Goal: Task Accomplishment & Management: Manage account settings

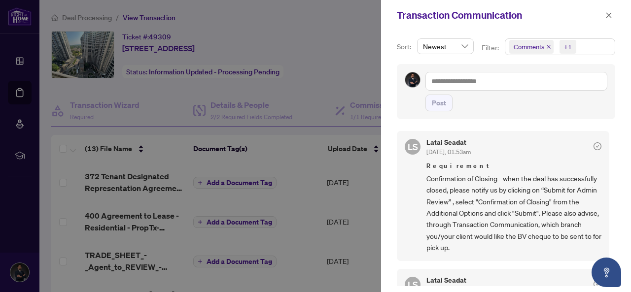
click at [606, 15] on icon "close" at bounding box center [608, 15] width 7 height 7
click at [17, 89] on div at bounding box center [315, 146] width 631 height 292
click at [613, 13] on button "button" at bounding box center [608, 15] width 13 height 12
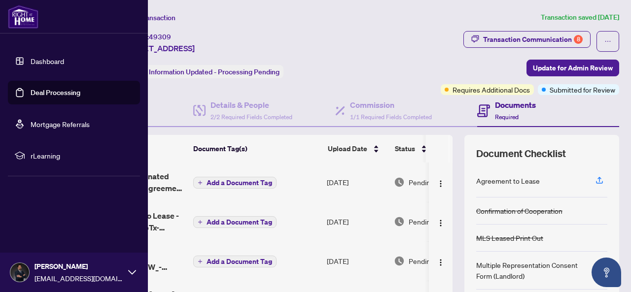
click at [31, 90] on link "Deal Processing" at bounding box center [56, 92] width 50 height 9
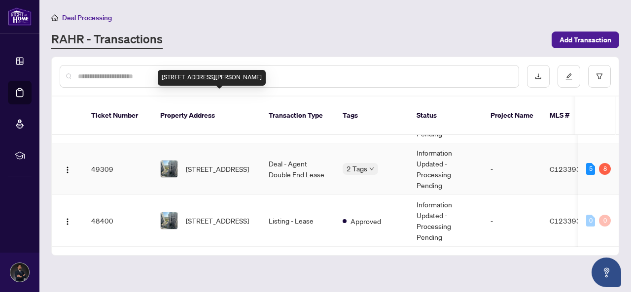
scroll to position [99, 0]
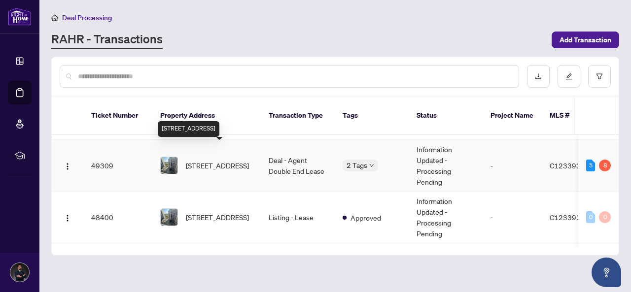
click at [249, 160] on span "[STREET_ADDRESS]" at bounding box center [217, 165] width 63 height 11
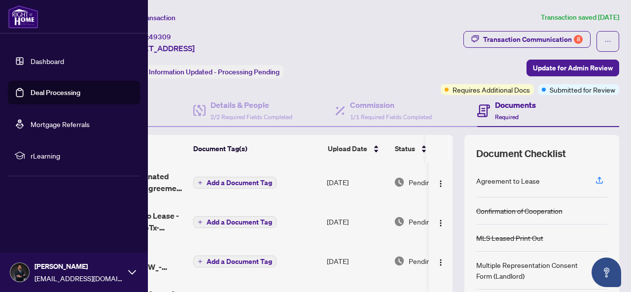
click at [31, 90] on link "Deal Processing" at bounding box center [56, 92] width 50 height 9
